Goal: Task Accomplishment & Management: Complete application form

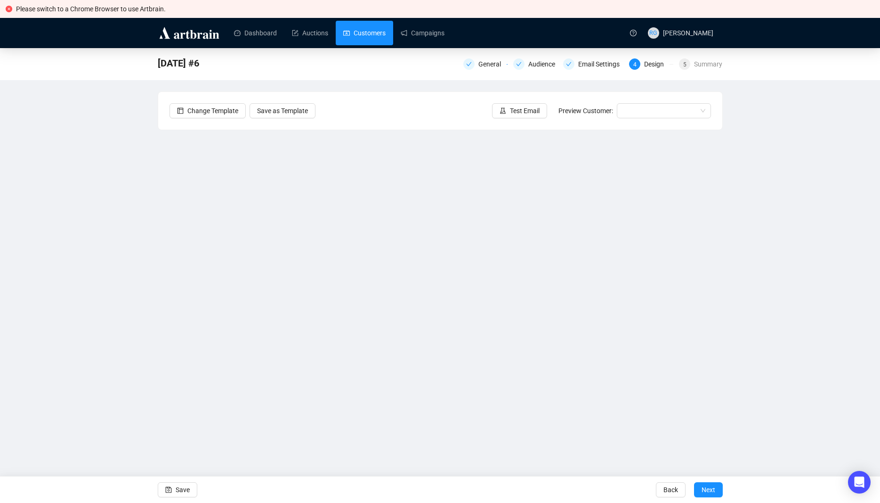
click at [359, 33] on link "Customers" at bounding box center [364, 33] width 42 height 24
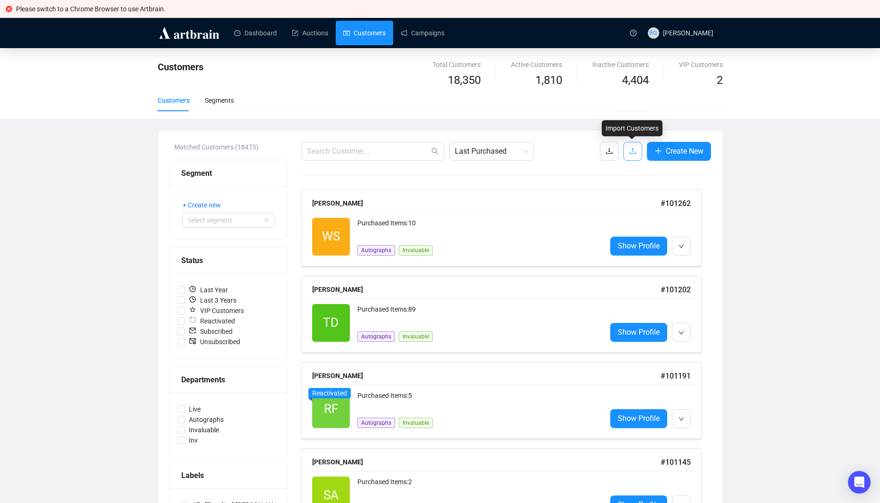
click at [634, 151] on icon "upload" at bounding box center [633, 151] width 8 height 8
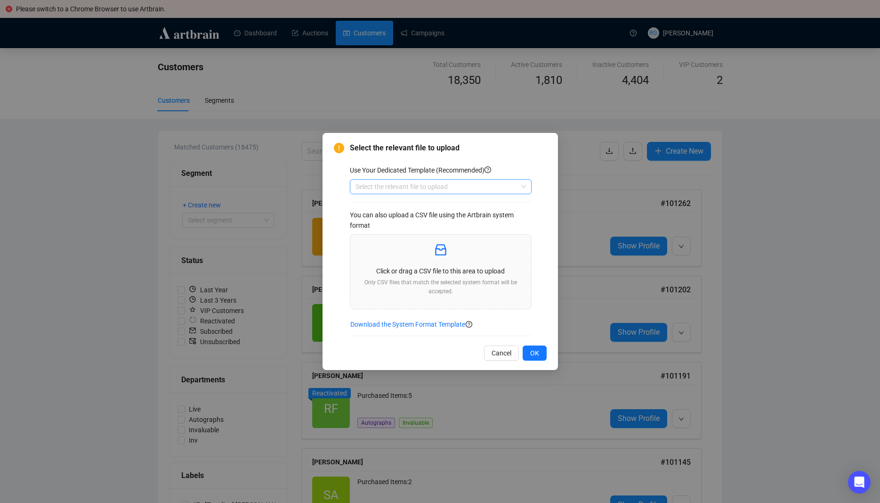
click at [423, 185] on input "search" at bounding box center [437, 186] width 162 height 14
click at [376, 205] on div "Customers" at bounding box center [440, 205] width 167 height 10
click at [439, 253] on icon "inbox" at bounding box center [440, 249] width 15 height 15
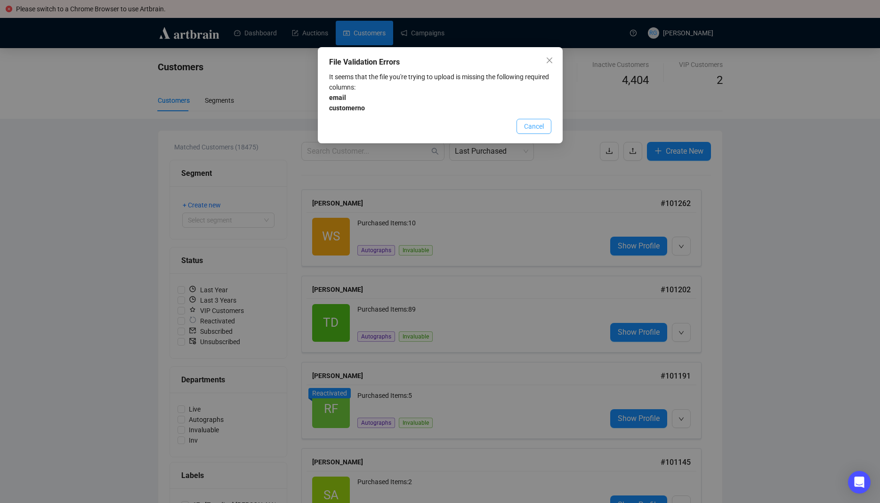
click at [542, 123] on span "Cancel" at bounding box center [534, 126] width 20 height 10
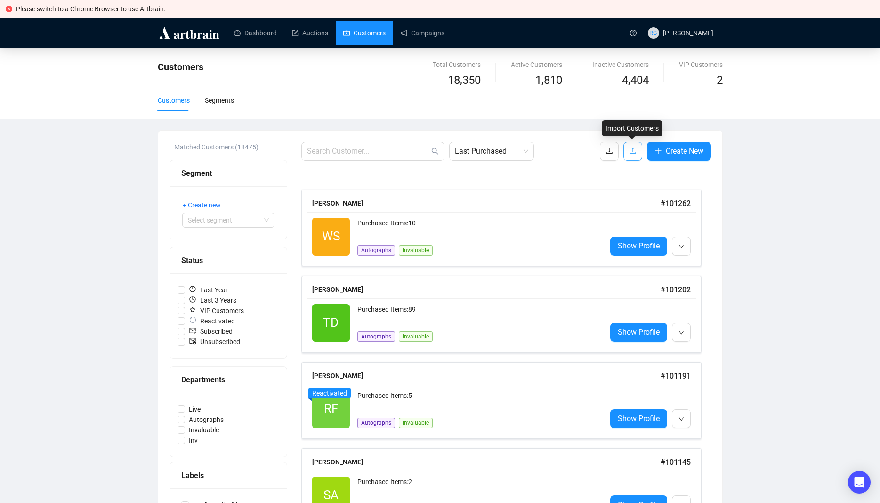
click at [630, 149] on icon "upload" at bounding box center [633, 151] width 8 height 8
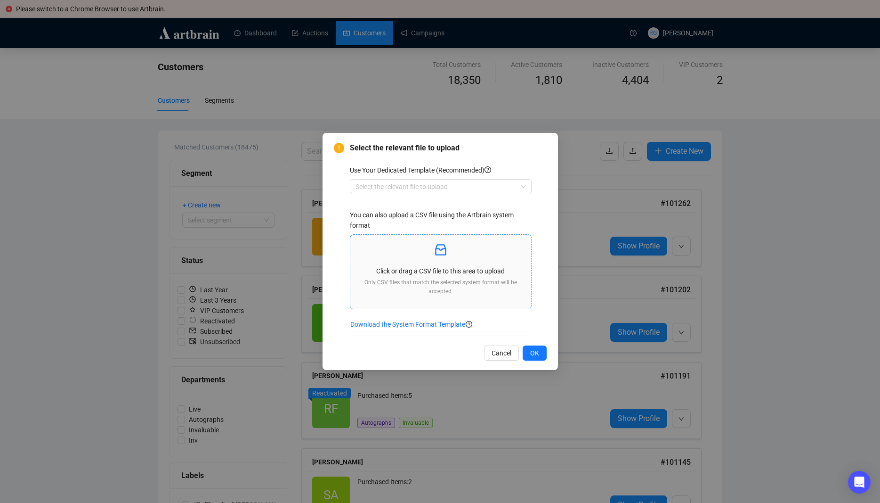
click at [435, 280] on p "Only CSV files that match the selected system format will be accepted." at bounding box center [441, 287] width 166 height 18
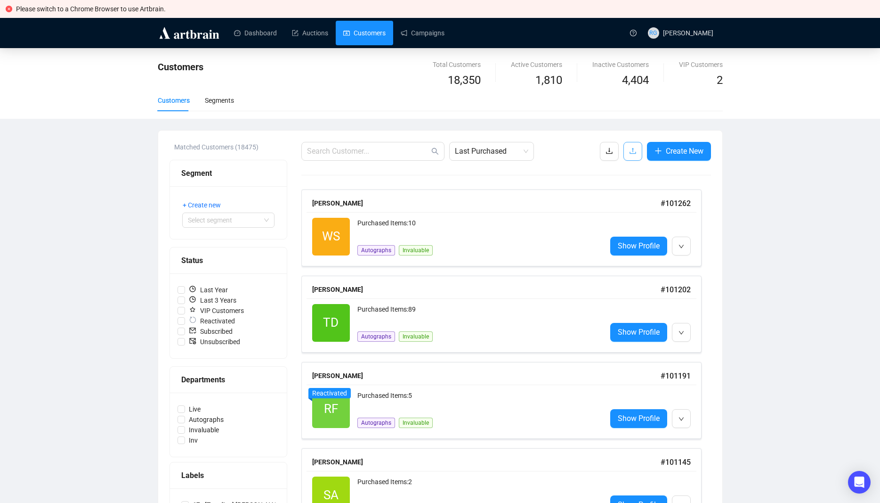
click at [632, 151] on icon "upload" at bounding box center [633, 151] width 8 height 8
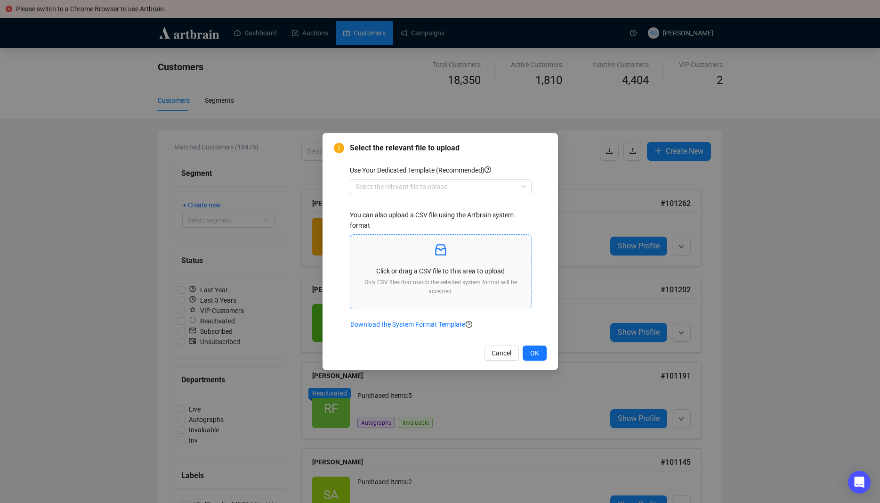
click at [434, 269] on p "Click or drag a CSV file to this area to upload" at bounding box center [441, 271] width 166 height 10
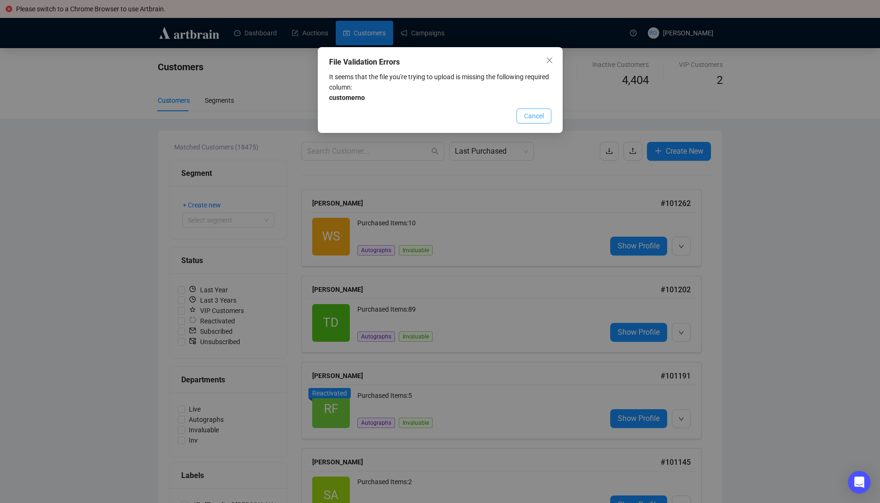
click at [541, 117] on span "Cancel" at bounding box center [534, 116] width 20 height 10
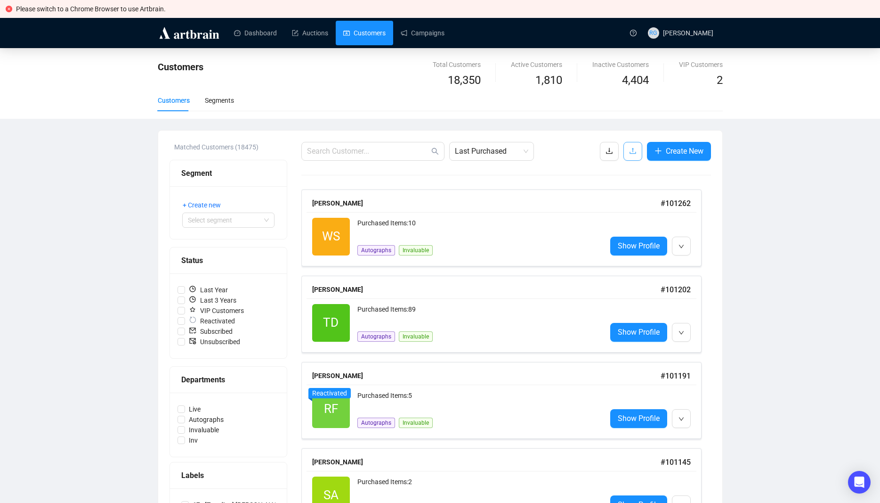
click at [631, 151] on icon "upload" at bounding box center [633, 151] width 8 height 8
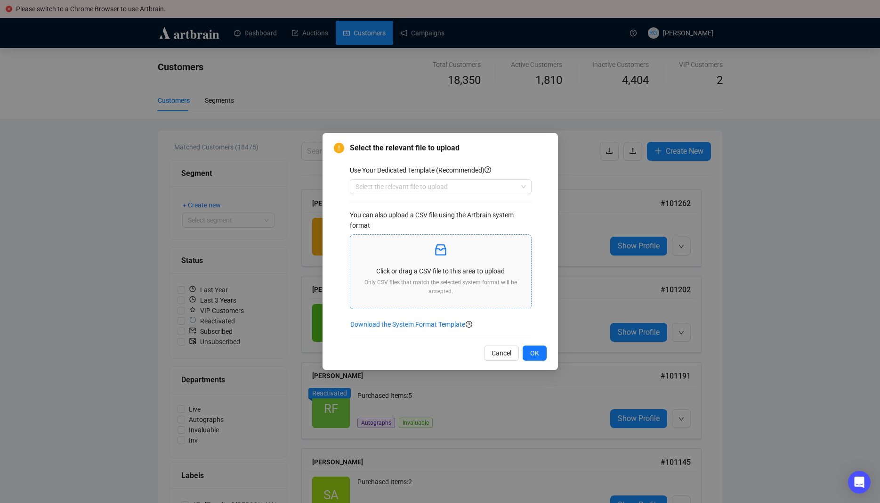
click at [414, 251] on p at bounding box center [441, 250] width 166 height 16
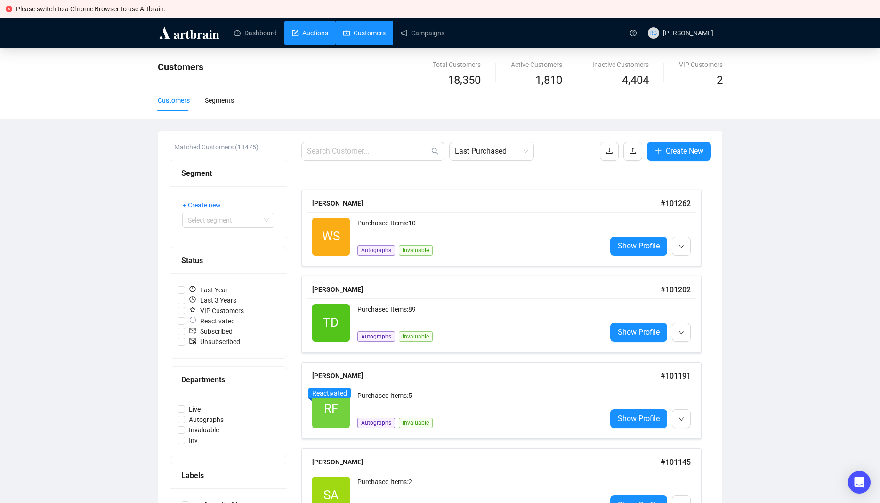
click at [320, 32] on link "Auctions" at bounding box center [310, 33] width 36 height 24
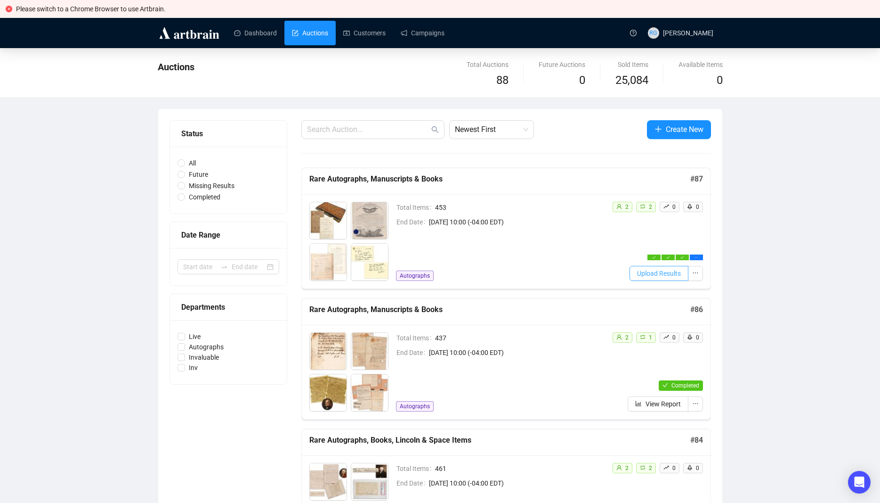
click at [663, 271] on span "Upload Results" at bounding box center [659, 273] width 44 height 10
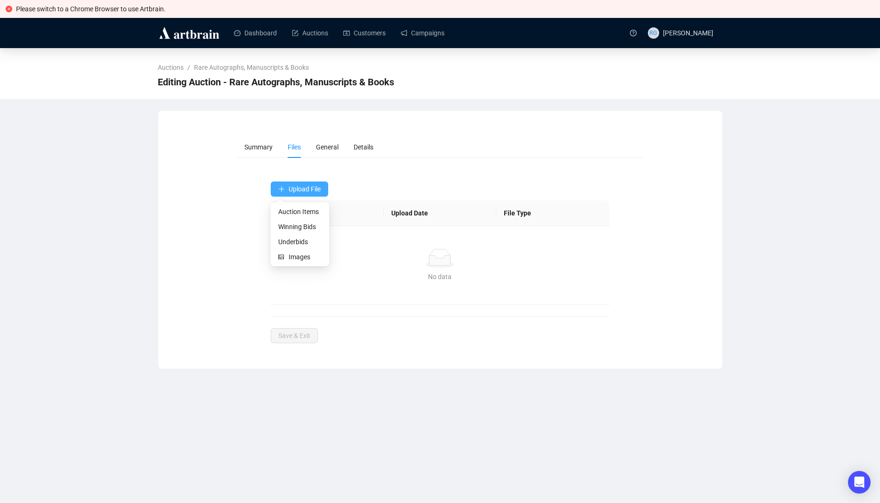
click at [300, 185] on span "Upload File" at bounding box center [305, 189] width 32 height 8
click at [303, 224] on span "Winning Bids" at bounding box center [299, 226] width 43 height 10
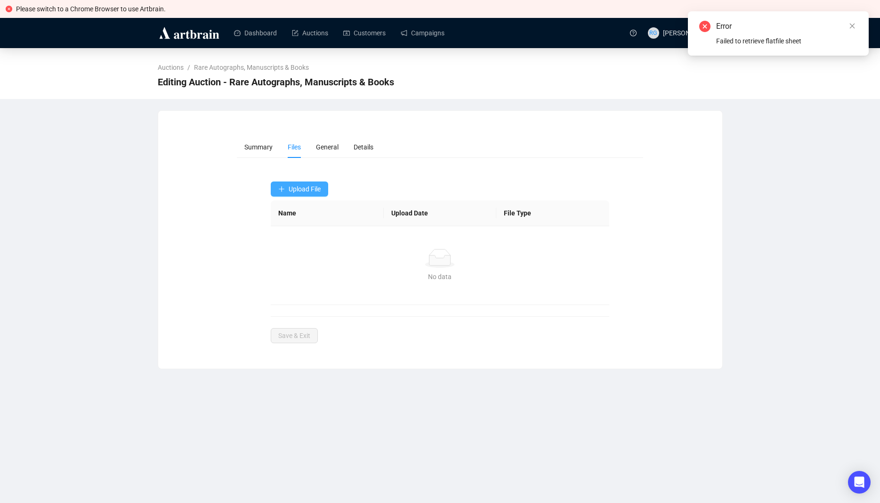
click at [300, 189] on span "Upload File" at bounding box center [305, 189] width 32 height 8
click at [300, 226] on span "Winning Bids" at bounding box center [299, 226] width 43 height 10
click at [852, 26] on icon "close" at bounding box center [852, 26] width 5 height 5
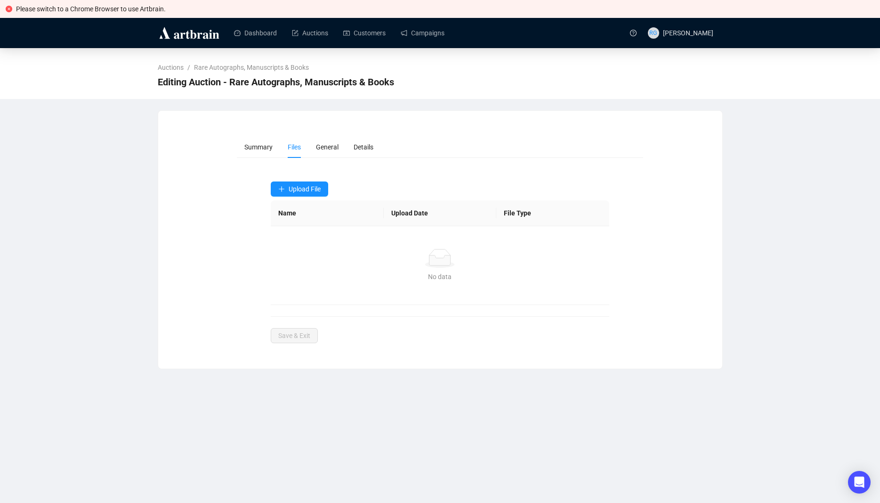
click at [10, 8] on icon "close-circle" at bounding box center [9, 9] width 7 height 7
click at [418, 32] on link "Campaigns" at bounding box center [423, 33] width 44 height 24
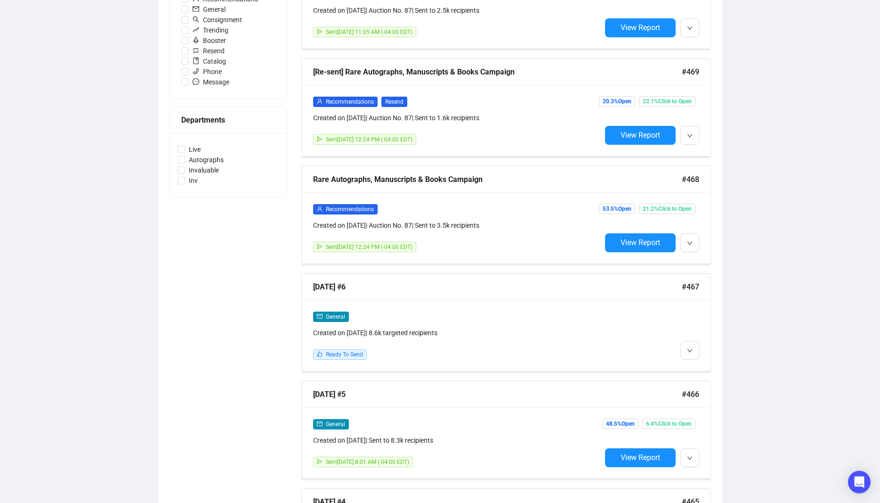
scroll to position [354, 0]
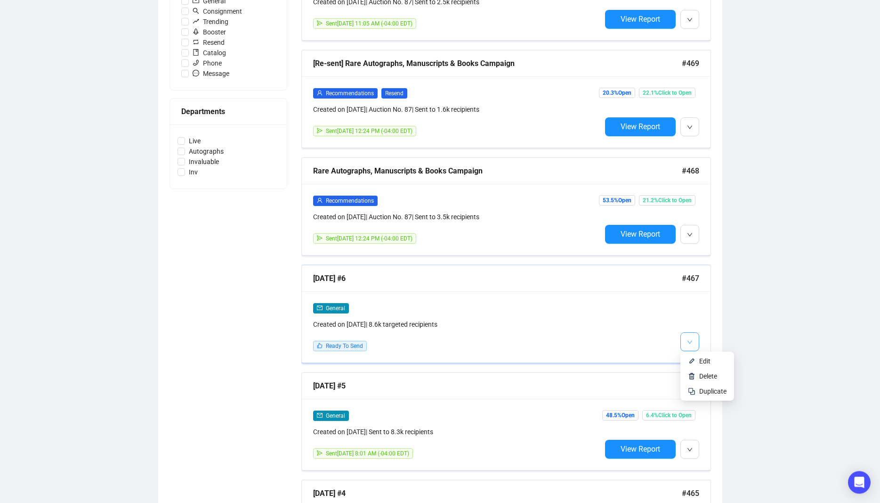
click at [686, 341] on button "button" at bounding box center [690, 341] width 19 height 19
click at [697, 359] on li "Edit" at bounding box center [707, 360] width 50 height 15
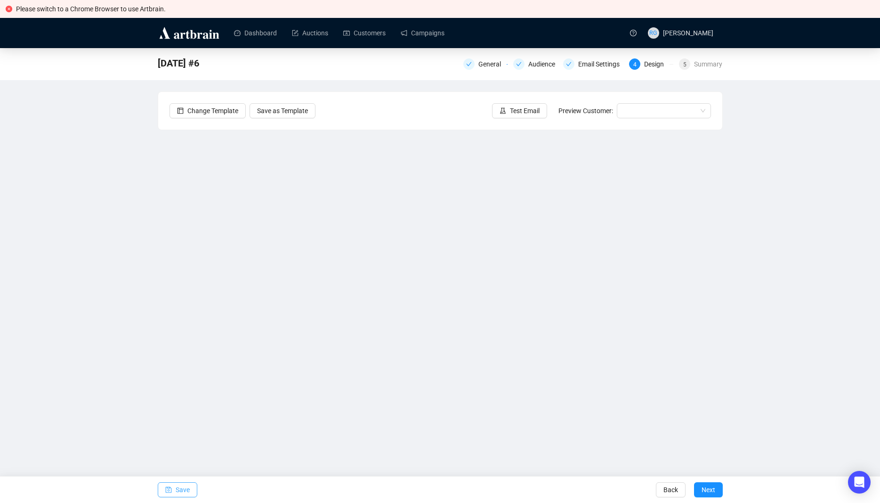
click at [173, 489] on button "Save" at bounding box center [178, 489] width 40 height 15
click at [181, 491] on span "Save" at bounding box center [183, 489] width 14 height 26
click at [389, 461] on div "Please switch to a Chrome Browser to use Artbrain. Dashboard Auctions Customers…" at bounding box center [440, 251] width 880 height 503
click at [173, 488] on button "Save" at bounding box center [178, 489] width 40 height 15
click at [186, 482] on span "Save" at bounding box center [183, 489] width 14 height 26
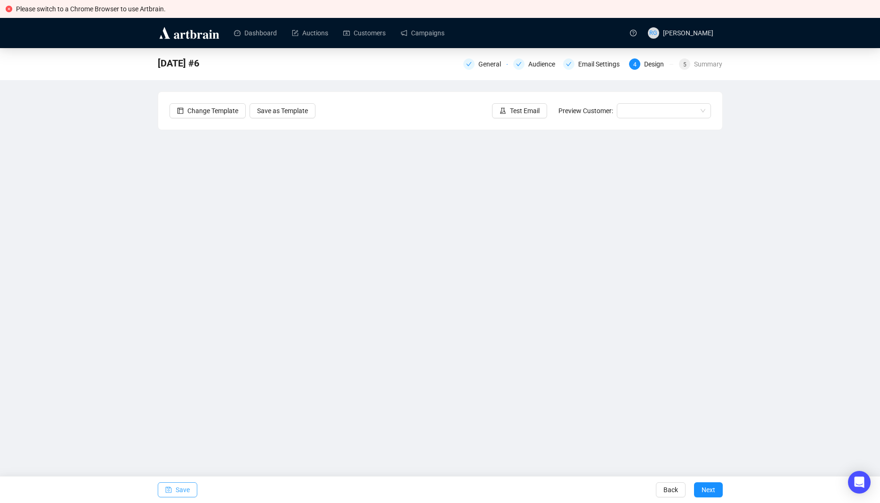
click at [180, 487] on span "Save" at bounding box center [183, 489] width 14 height 26
click at [183, 485] on span "Save" at bounding box center [183, 489] width 14 height 26
click at [179, 491] on span "Save" at bounding box center [183, 489] width 14 height 26
click at [182, 487] on span "Save" at bounding box center [183, 489] width 14 height 26
click at [184, 489] on span "Save" at bounding box center [183, 489] width 14 height 26
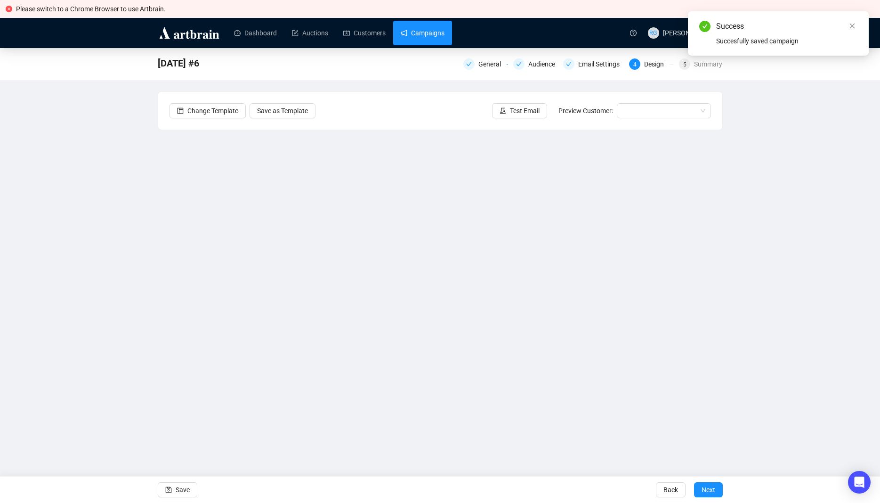
click at [412, 31] on link "Campaigns" at bounding box center [423, 33] width 44 height 24
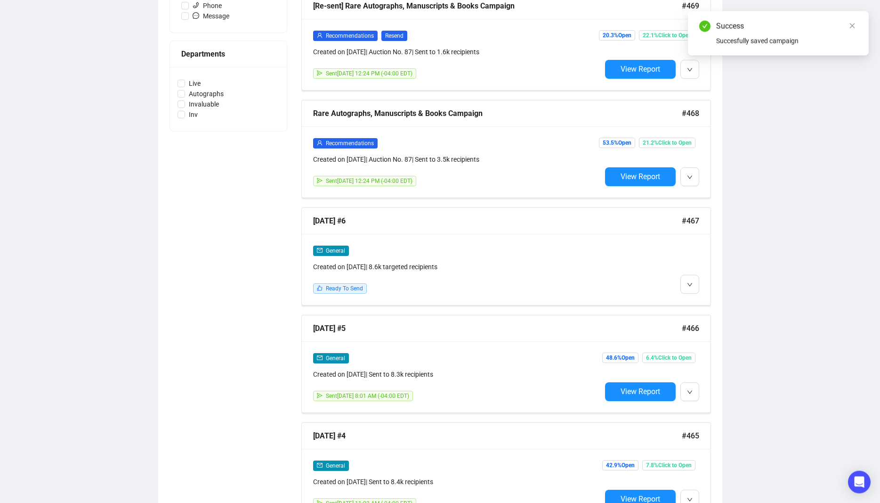
scroll to position [425, 0]
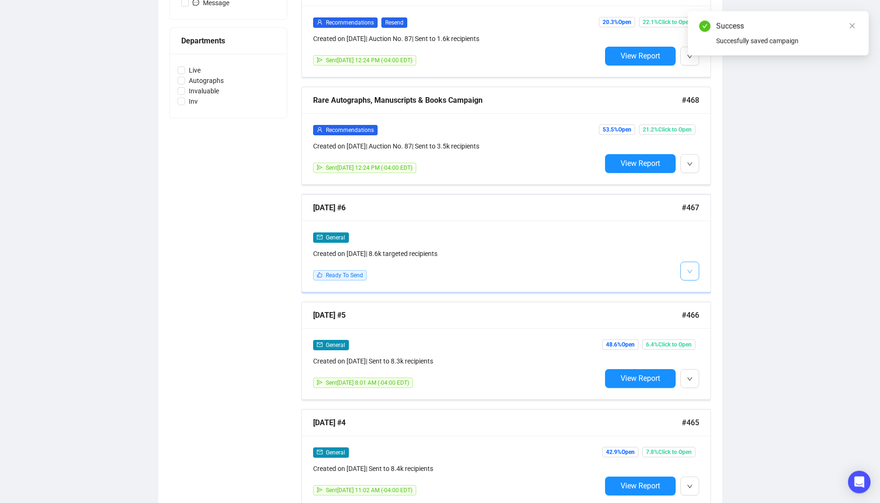
click at [692, 265] on span "button" at bounding box center [690, 271] width 6 height 12
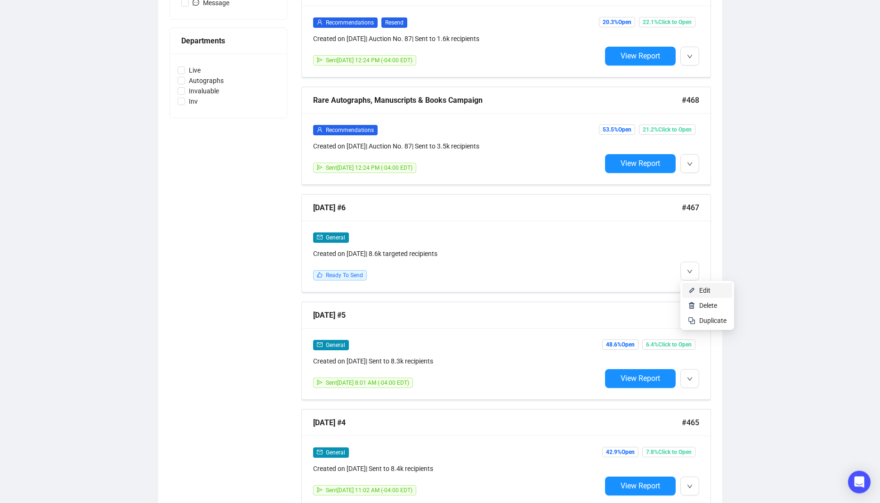
click at [700, 287] on span "Edit" at bounding box center [704, 290] width 11 height 8
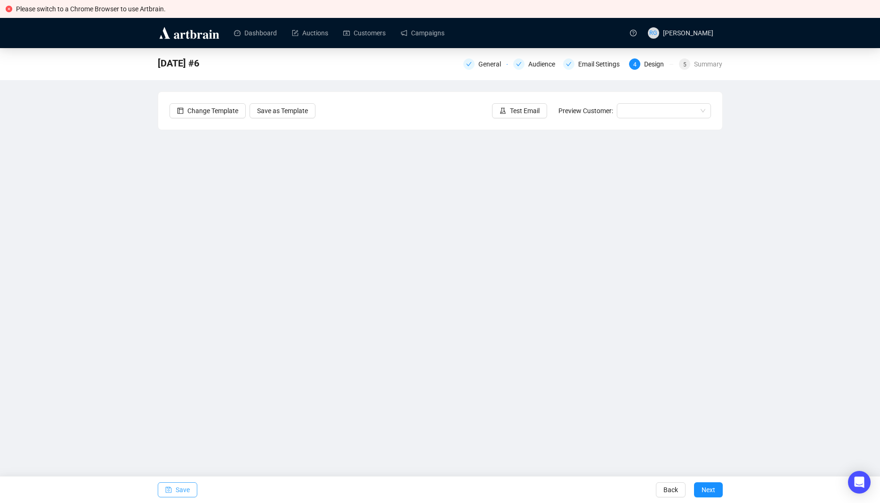
click at [186, 495] on span "Save" at bounding box center [183, 489] width 14 height 26
click at [179, 490] on span "Save" at bounding box center [183, 489] width 14 height 26
click at [189, 490] on span "Save" at bounding box center [183, 489] width 14 height 26
click at [176, 490] on span "Save" at bounding box center [183, 489] width 14 height 26
click at [184, 492] on span "Save" at bounding box center [183, 489] width 14 height 26
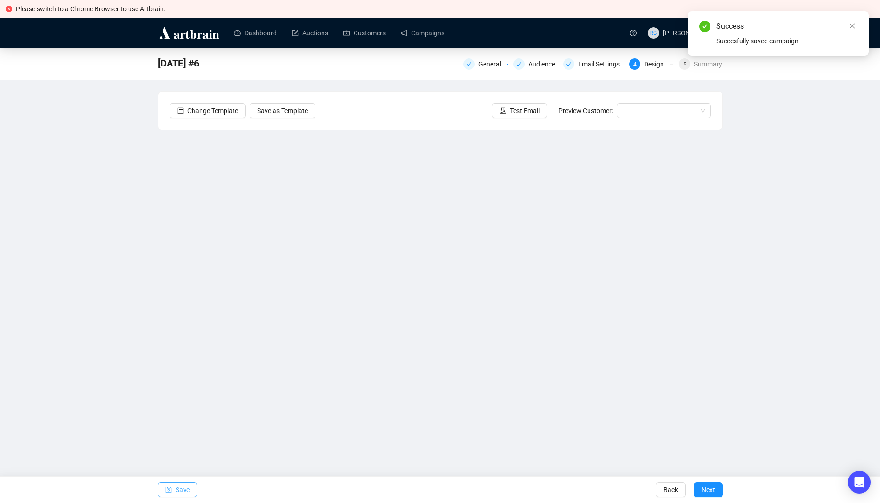
click at [177, 491] on span "Save" at bounding box center [183, 489] width 14 height 26
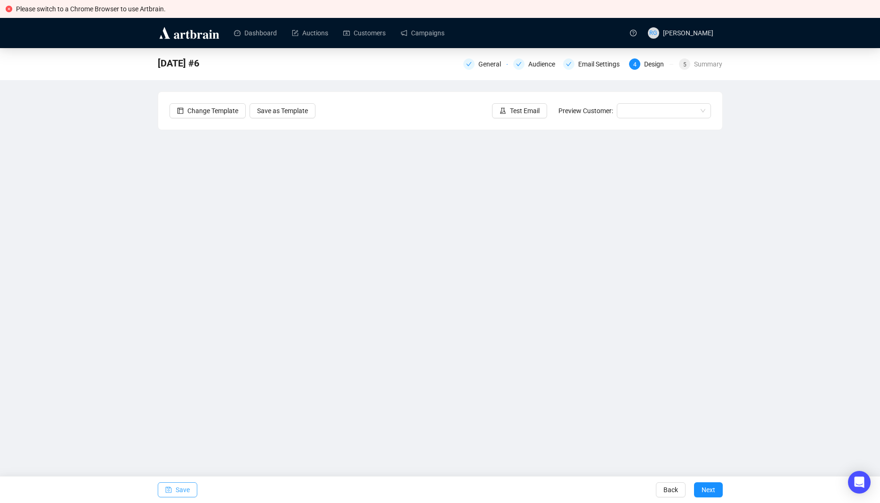
click at [172, 491] on button "Save" at bounding box center [178, 489] width 40 height 15
click at [173, 488] on button "Save" at bounding box center [178, 489] width 40 height 15
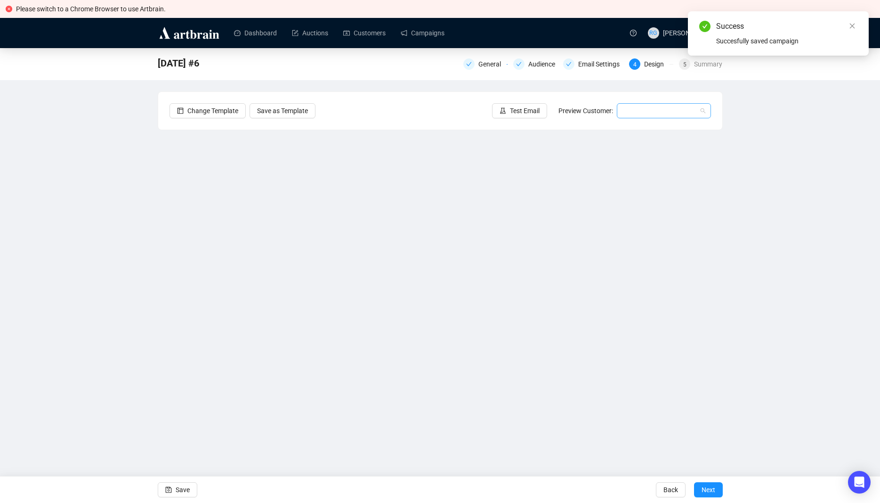
click at [636, 109] on input "search" at bounding box center [660, 111] width 74 height 14
click at [638, 128] on div "[PERSON_NAME] | Example" at bounding box center [664, 129] width 79 height 10
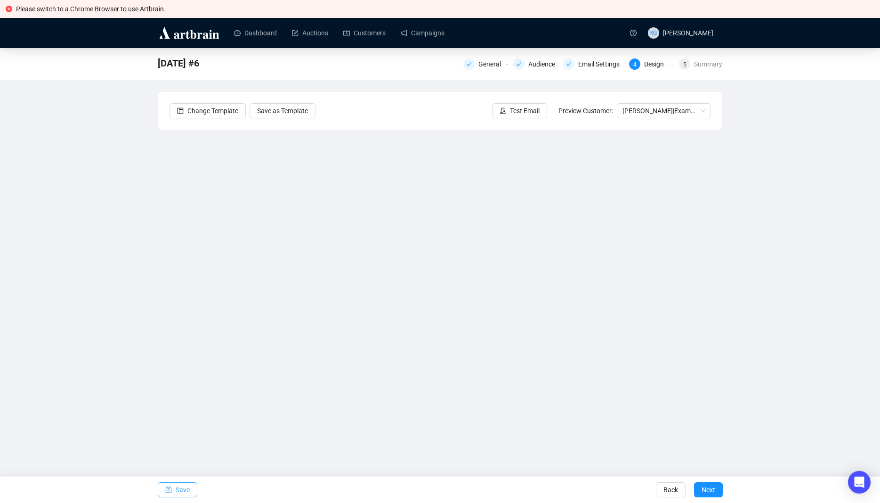
click at [188, 487] on span "Save" at bounding box center [183, 489] width 14 height 26
click at [186, 490] on span "Save" at bounding box center [183, 489] width 14 height 26
click at [175, 487] on button "Save" at bounding box center [178, 489] width 40 height 15
click at [177, 486] on span "Save" at bounding box center [183, 489] width 14 height 26
click at [182, 491] on span "Save" at bounding box center [183, 489] width 14 height 26
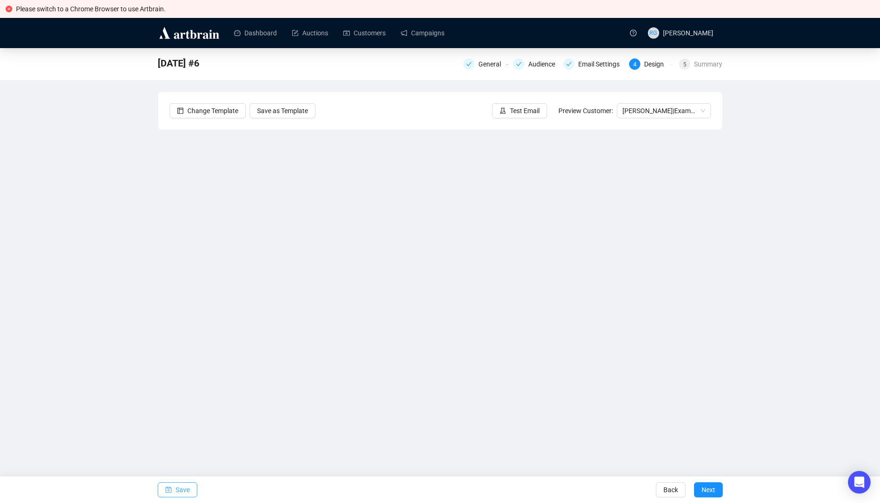
click at [180, 490] on span "Save" at bounding box center [183, 489] width 14 height 26
click at [181, 490] on span "Save" at bounding box center [183, 489] width 14 height 26
click at [181, 494] on span "Save" at bounding box center [183, 489] width 14 height 26
click at [172, 492] on button "Save" at bounding box center [178, 489] width 40 height 15
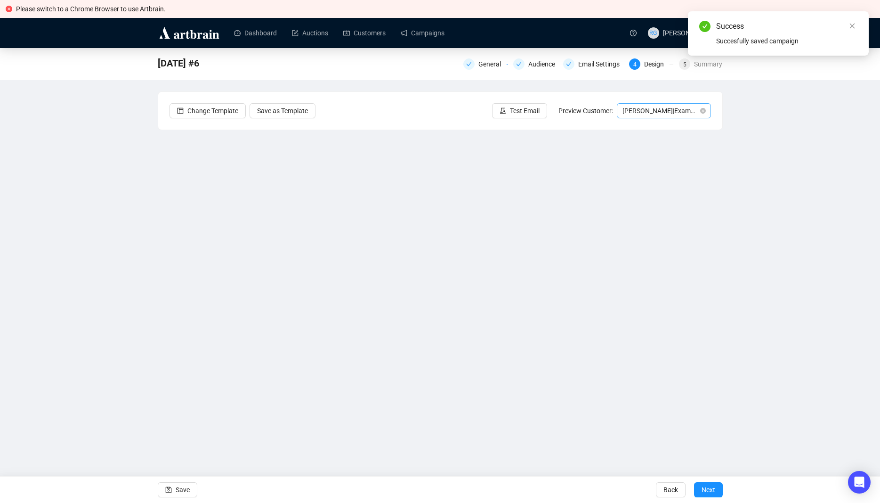
click at [690, 111] on span "[PERSON_NAME] | Example" at bounding box center [664, 111] width 83 height 14
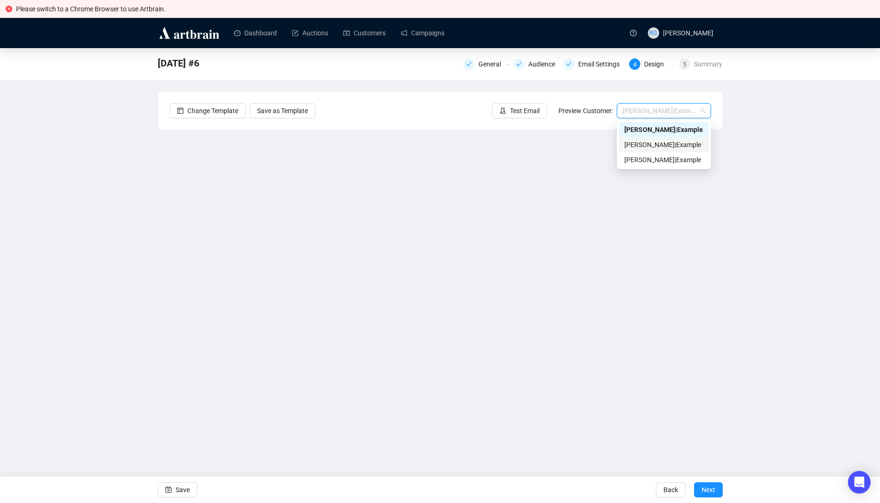
click at [653, 144] on div "[PERSON_NAME] | Example" at bounding box center [664, 144] width 79 height 10
click at [658, 107] on span "[PERSON_NAME] | Example" at bounding box center [664, 111] width 83 height 14
click at [649, 159] on div "[PERSON_NAME] | Example" at bounding box center [664, 159] width 79 height 10
click at [183, 488] on span "Save" at bounding box center [183, 489] width 14 height 26
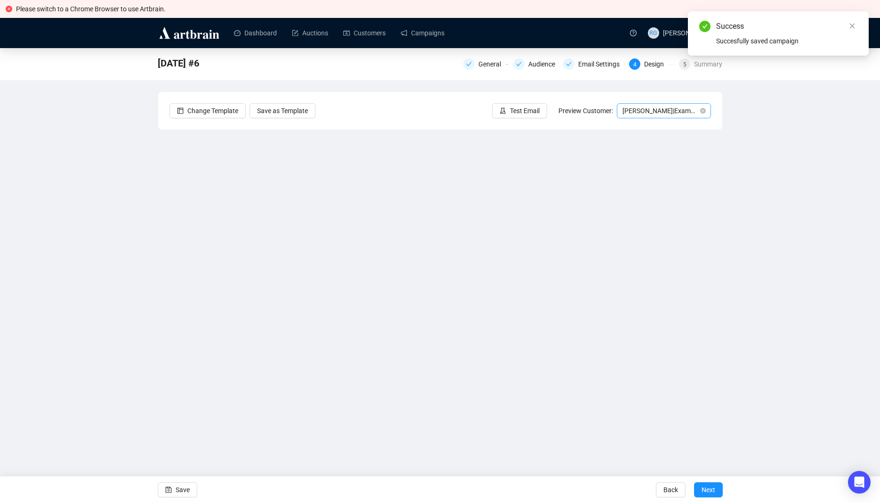
click at [643, 111] on span "[PERSON_NAME] | Example" at bounding box center [664, 111] width 83 height 14
click at [641, 128] on div "[PERSON_NAME] | Example" at bounding box center [664, 129] width 79 height 10
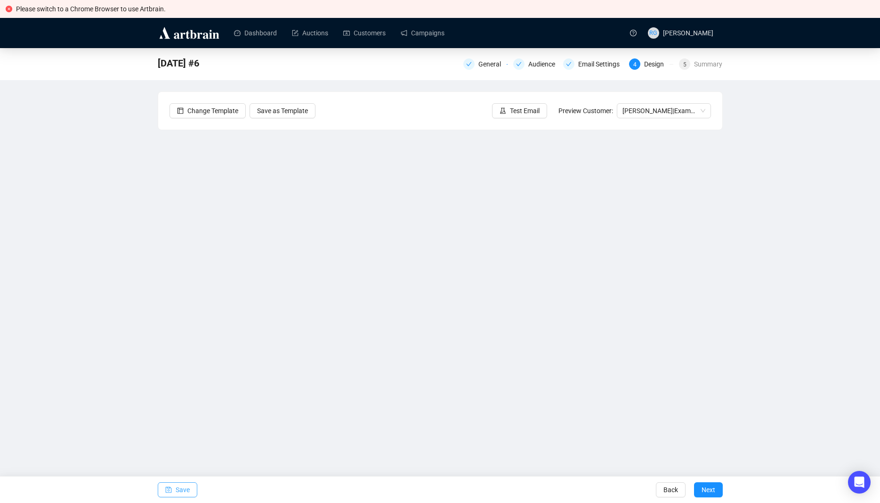
click at [166, 491] on button "Save" at bounding box center [178, 489] width 40 height 15
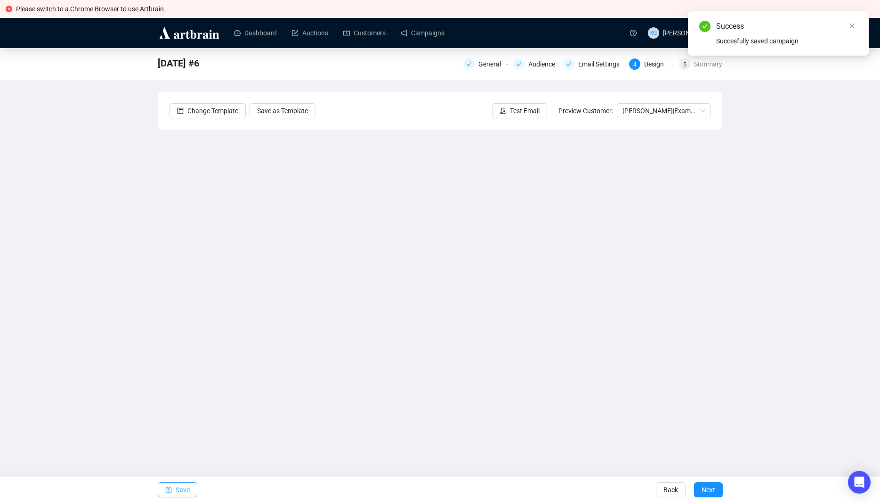
click at [179, 491] on span "Save" at bounding box center [183, 489] width 14 height 26
click at [641, 110] on span "[PERSON_NAME] | Example" at bounding box center [664, 111] width 83 height 14
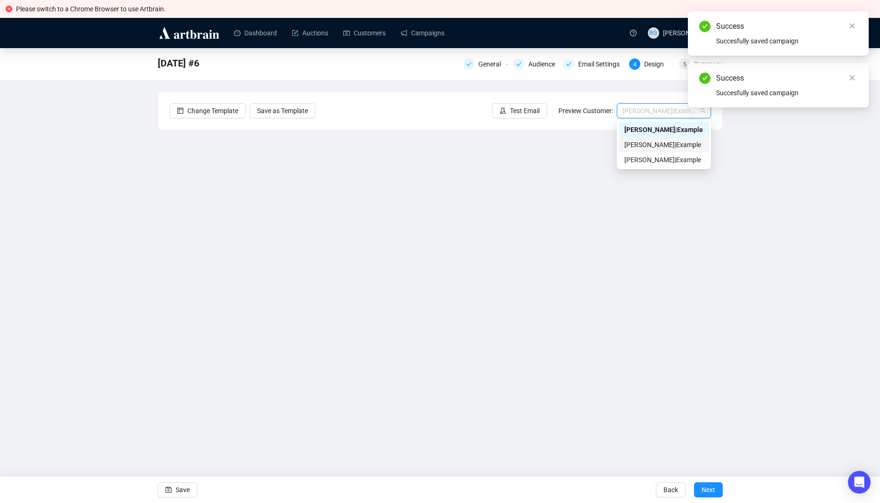
click at [640, 145] on div "[PERSON_NAME] | Example" at bounding box center [664, 144] width 79 height 10
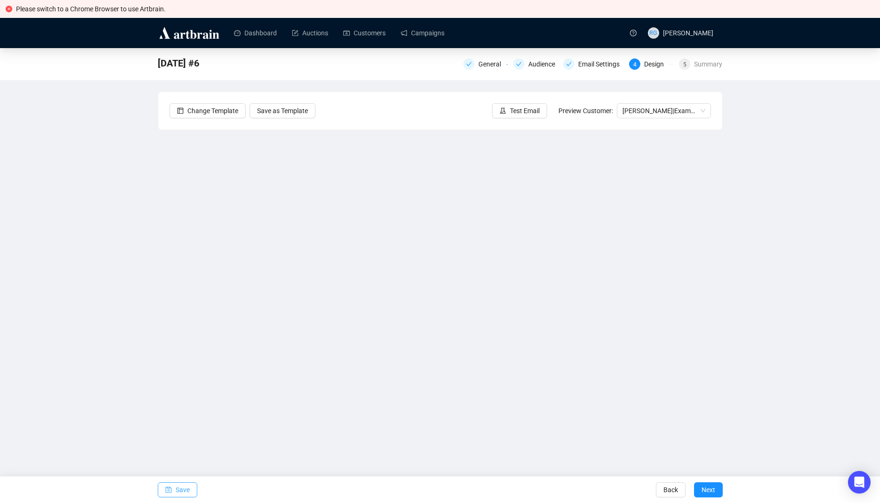
click at [179, 490] on span "Save" at bounding box center [183, 489] width 14 height 26
click at [186, 490] on span "Save" at bounding box center [183, 489] width 14 height 26
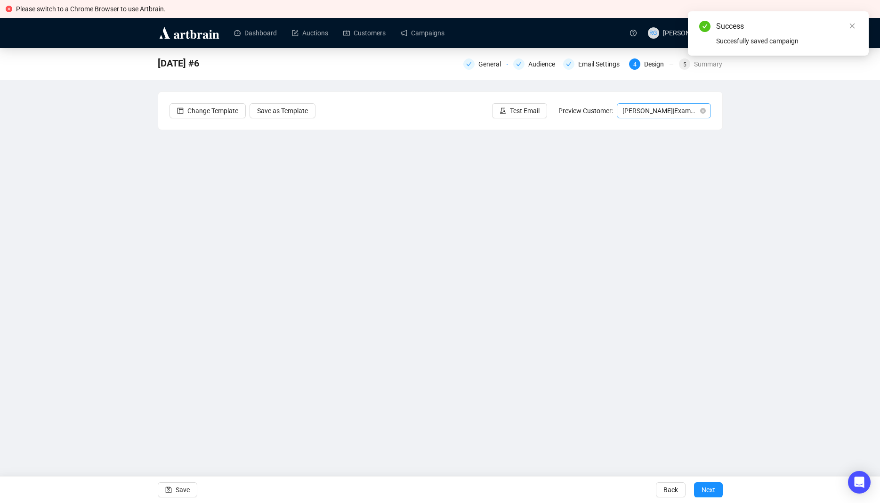
click at [654, 109] on span "[PERSON_NAME] | Example" at bounding box center [664, 111] width 83 height 14
click at [654, 126] on div "[PERSON_NAME] | Example" at bounding box center [664, 129] width 79 height 10
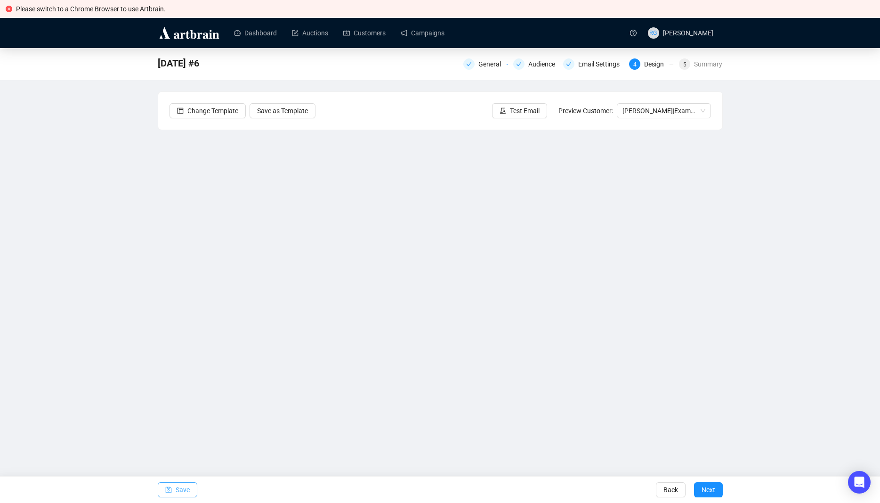
click at [187, 488] on span "Save" at bounding box center [183, 489] width 14 height 26
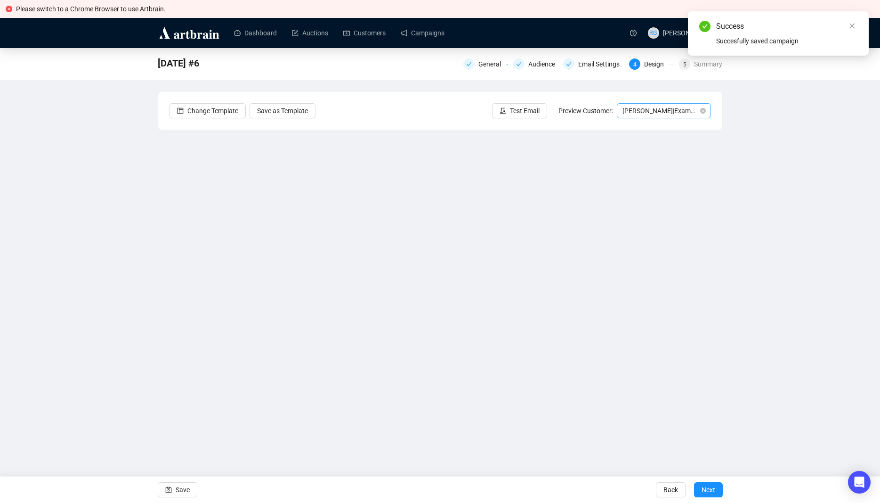
click at [660, 111] on span "[PERSON_NAME] | Example" at bounding box center [664, 111] width 83 height 14
click at [655, 147] on div "[PERSON_NAME] | Example" at bounding box center [664, 144] width 79 height 10
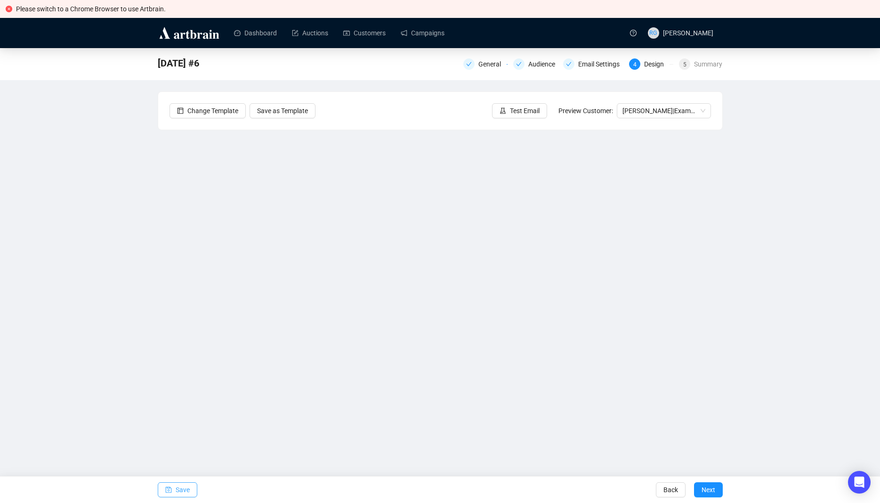
click at [188, 490] on span "Save" at bounding box center [183, 489] width 14 height 26
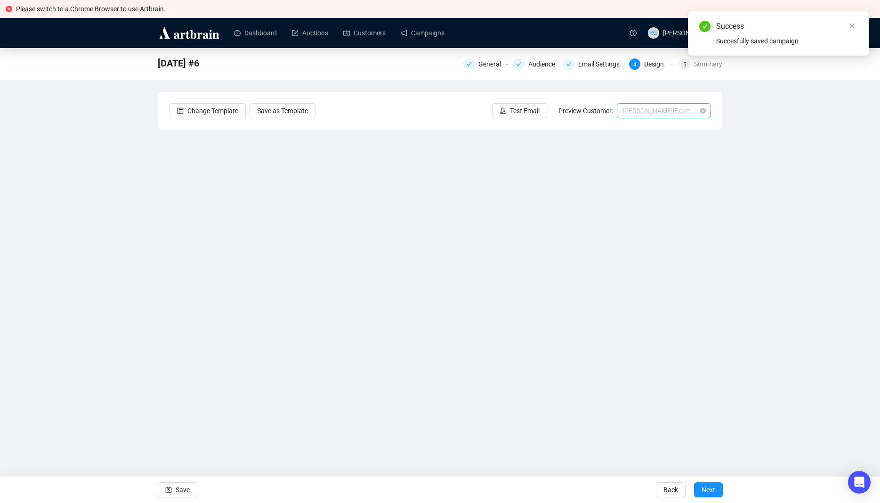
click at [656, 113] on span "[PERSON_NAME] | Example" at bounding box center [664, 111] width 83 height 14
click at [656, 129] on div "[PERSON_NAME] | Example" at bounding box center [664, 129] width 79 height 10
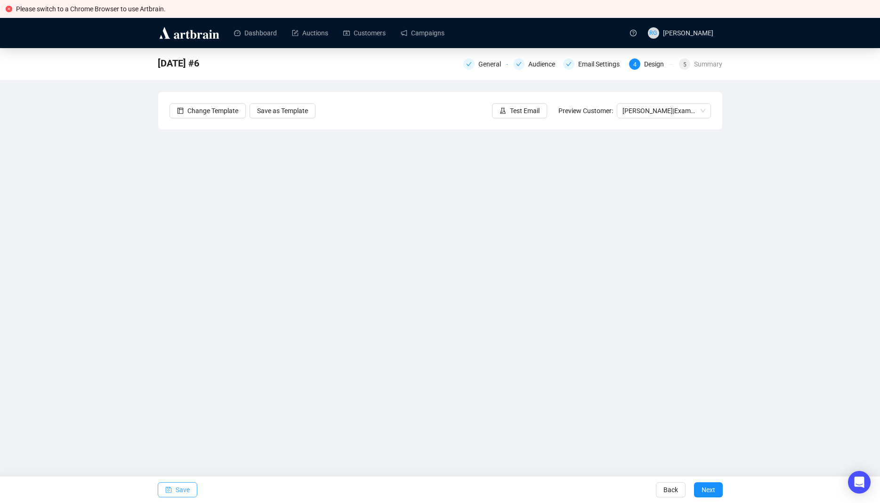
click at [172, 489] on button "Save" at bounding box center [178, 489] width 40 height 15
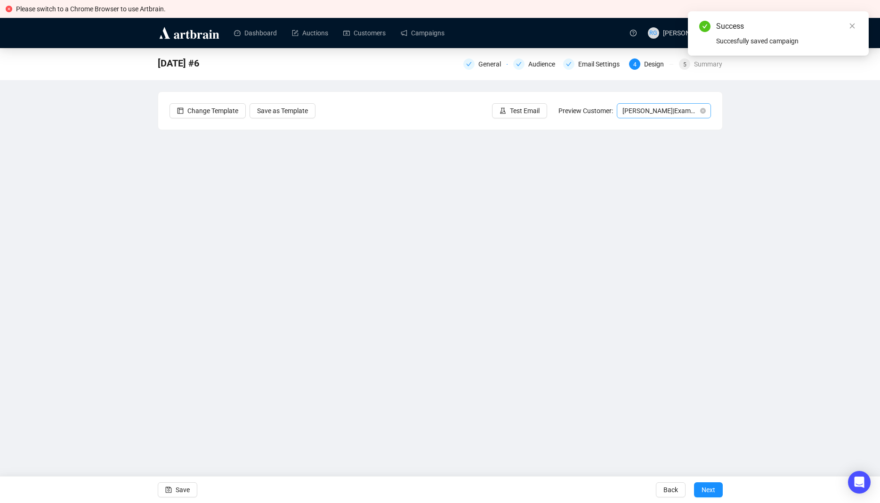
click at [649, 115] on span "[PERSON_NAME] | Example" at bounding box center [664, 111] width 83 height 14
click at [651, 143] on div "[PERSON_NAME] | Example" at bounding box center [664, 144] width 79 height 10
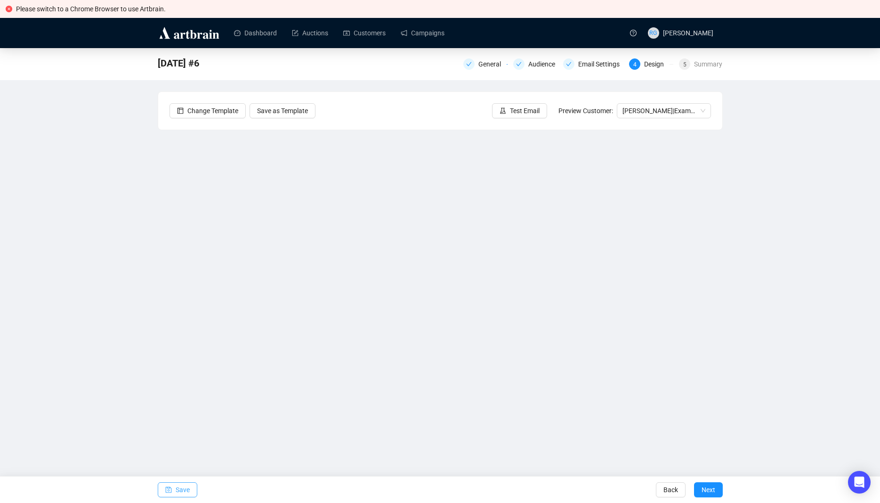
click at [186, 489] on span "Save" at bounding box center [183, 489] width 14 height 26
click at [533, 113] on span "Test Email" at bounding box center [525, 111] width 30 height 10
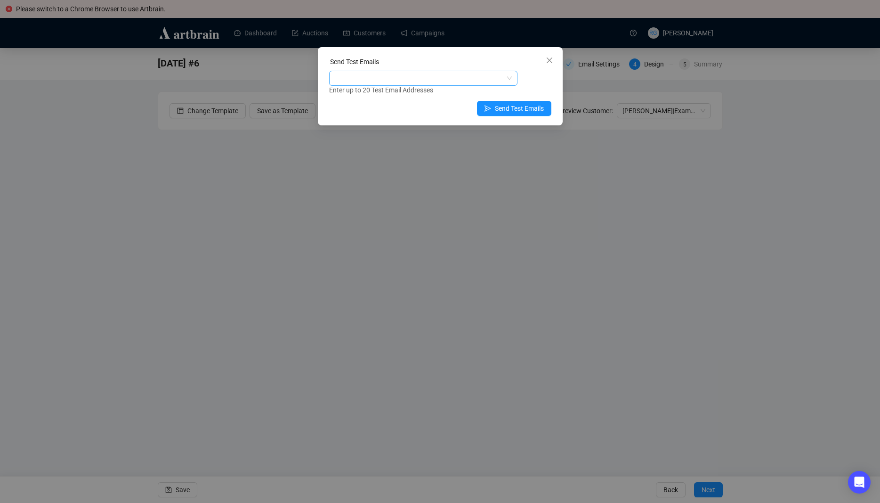
click at [365, 79] on div at bounding box center [418, 78] width 175 height 13
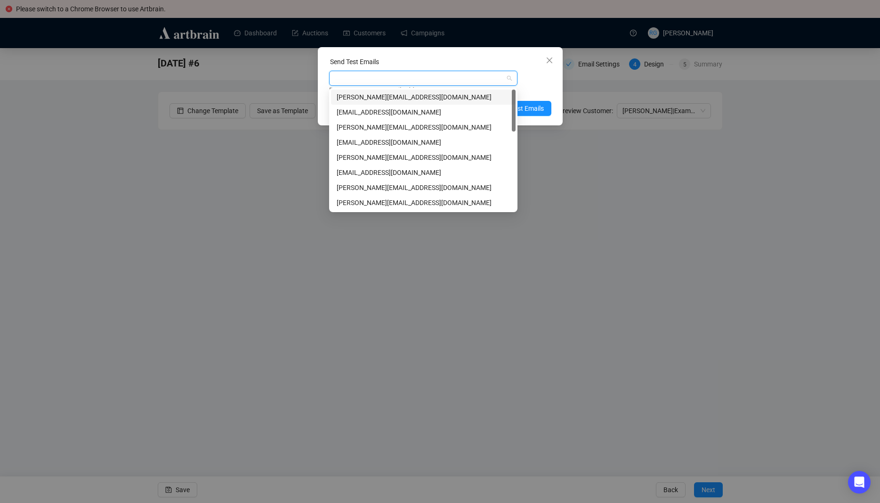
click at [368, 97] on div "[PERSON_NAME][EMAIL_ADDRESS][DOMAIN_NAME]" at bounding box center [423, 97] width 173 height 10
click at [367, 191] on div "[PERSON_NAME][EMAIL_ADDRESS][DOMAIN_NAME]" at bounding box center [423, 187] width 173 height 10
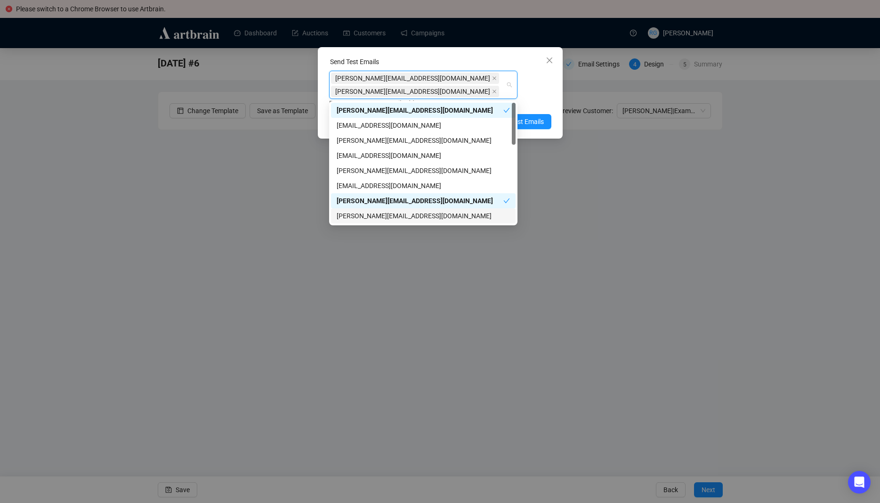
click at [368, 212] on div "[PERSON_NAME][EMAIL_ADDRESS][DOMAIN_NAME]" at bounding box center [423, 216] width 173 height 10
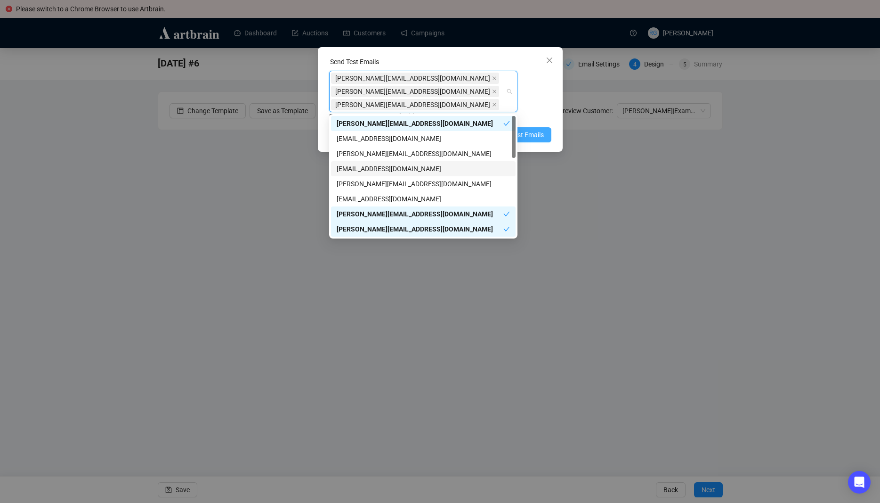
click at [530, 130] on span "Send Test Emails" at bounding box center [519, 135] width 49 height 10
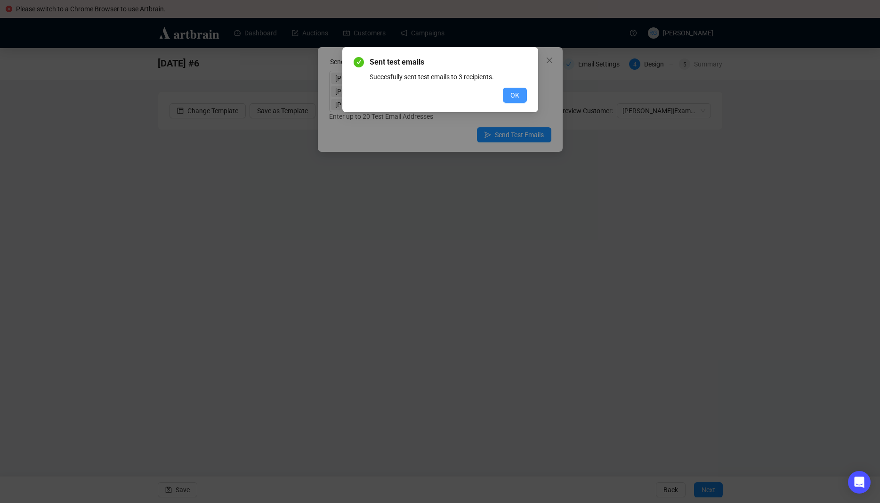
click at [518, 94] on span "OK" at bounding box center [515, 95] width 9 height 10
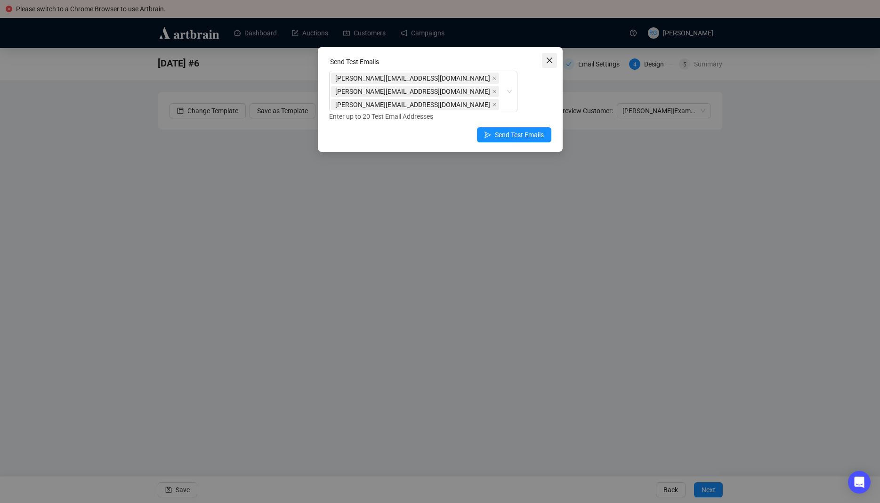
click at [551, 60] on icon "close" at bounding box center [549, 60] width 6 height 6
